Goal: Transaction & Acquisition: Download file/media

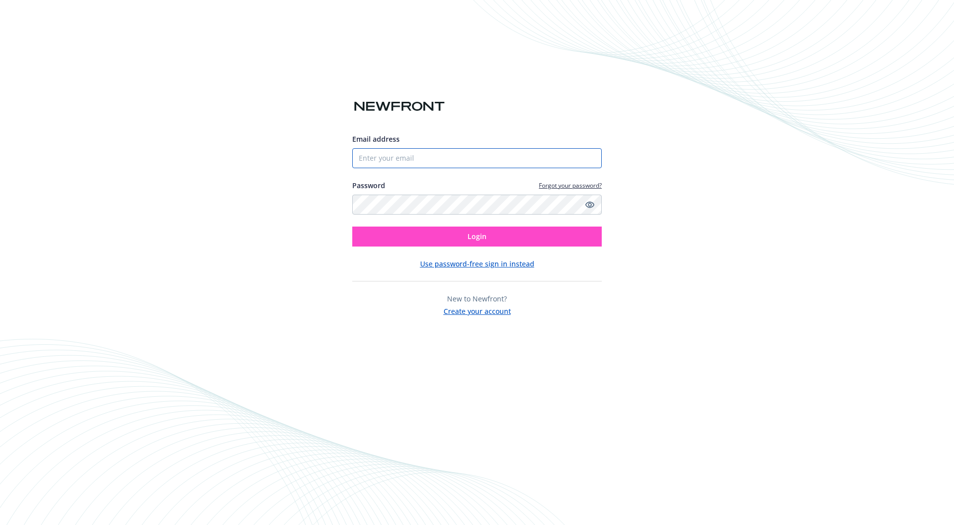
type input "[EMAIL_ADDRESS][DOMAIN_NAME]"
click at [423, 235] on button "Login" at bounding box center [476, 237] width 249 height 20
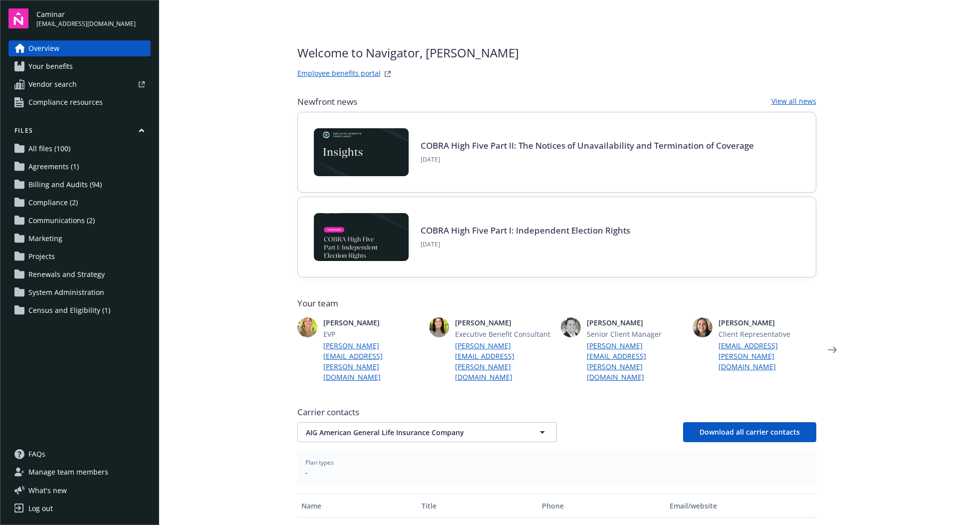
click at [78, 186] on span "Billing and Audits (94)" at bounding box center [64, 185] width 73 height 16
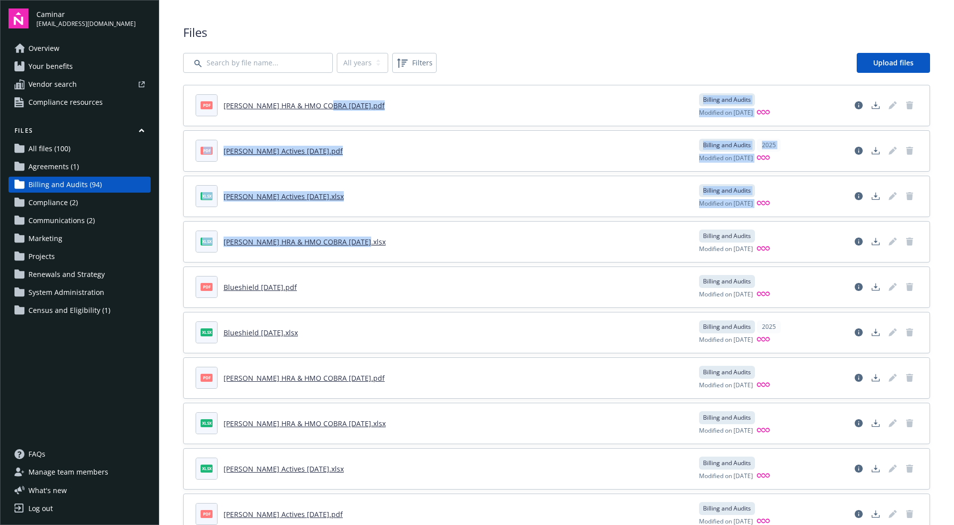
drag, startPoint x: 324, startPoint y: 107, endPoint x: 532, endPoint y: 218, distance: 235.7
drag, startPoint x: 532, startPoint y: 218, endPoint x: 527, endPoint y: 120, distance: 97.4
click at [527, 121] on div "pdf Kaiser HRA & HMO COBRA Aug 2025.pdf Billing and Audits Modified on 08/21/20…" at bounding box center [557, 105] width 746 height 40
click at [420, 99] on header "pdf Kaiser HRA & HMO COBRA Aug 2025.pdf" at bounding box center [441, 105] width 491 height 22
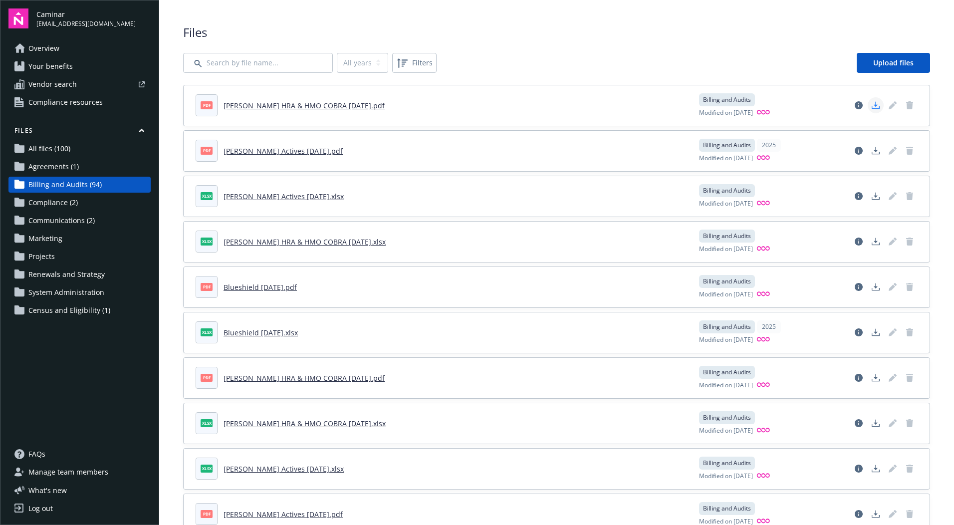
click at [872, 109] on icon "Download document" at bounding box center [876, 105] width 8 height 8
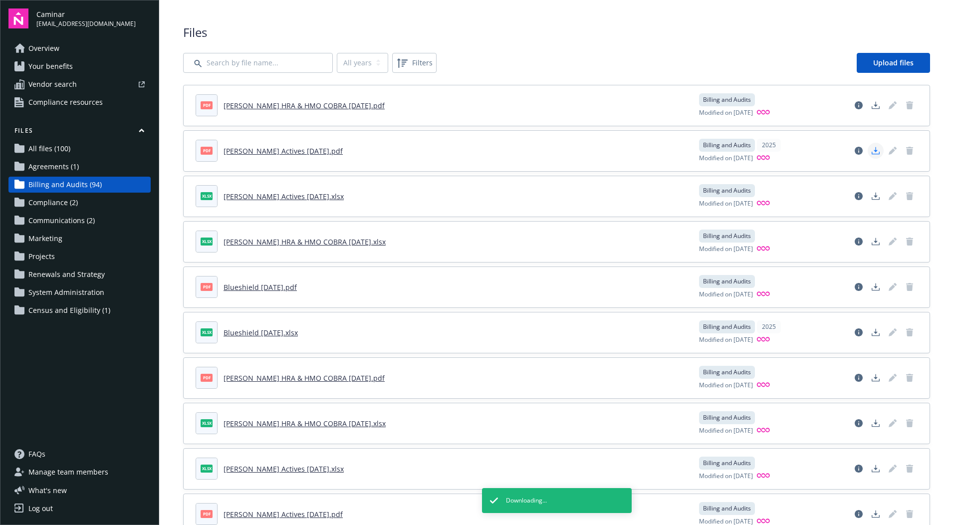
click at [872, 150] on icon "Download document" at bounding box center [876, 151] width 8 height 8
